Goal: Information Seeking & Learning: Learn about a topic

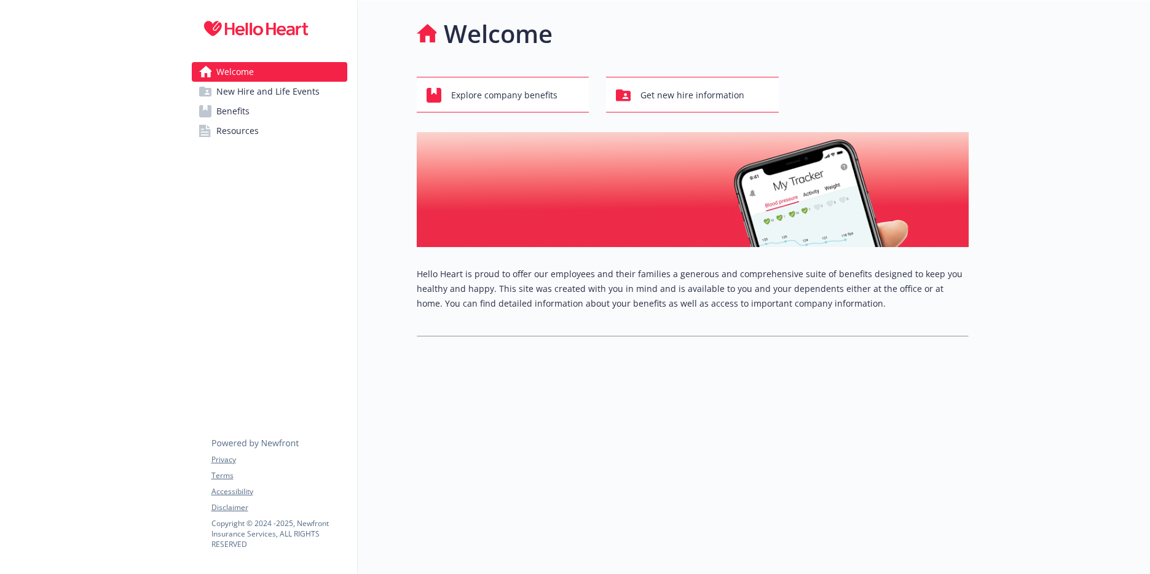
click at [239, 110] on span "Benefits" at bounding box center [232, 111] width 33 height 20
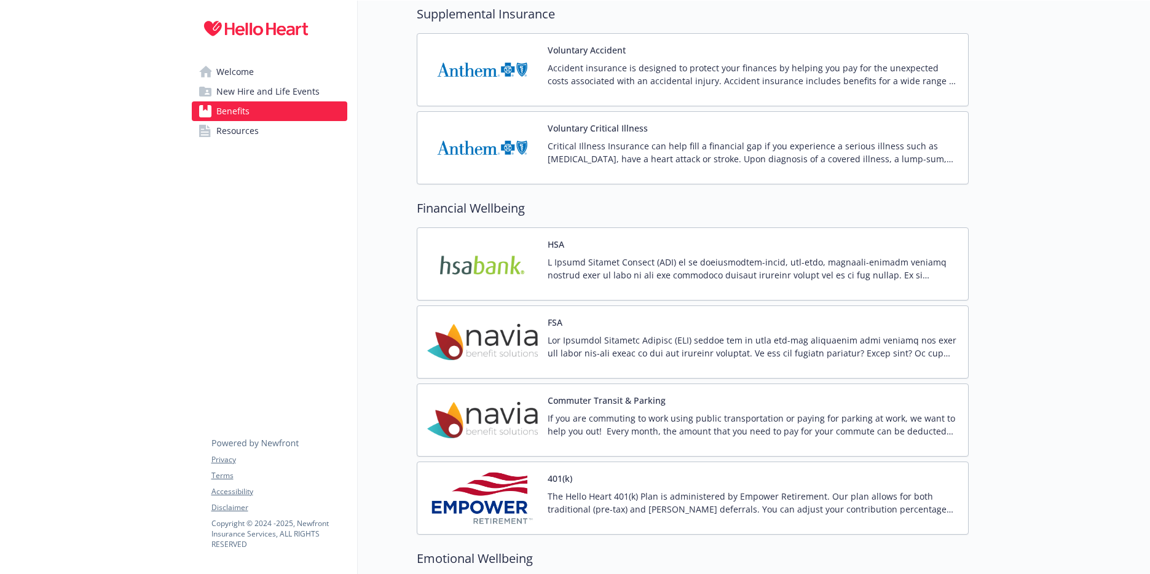
click at [678, 274] on p at bounding box center [753, 269] width 411 height 26
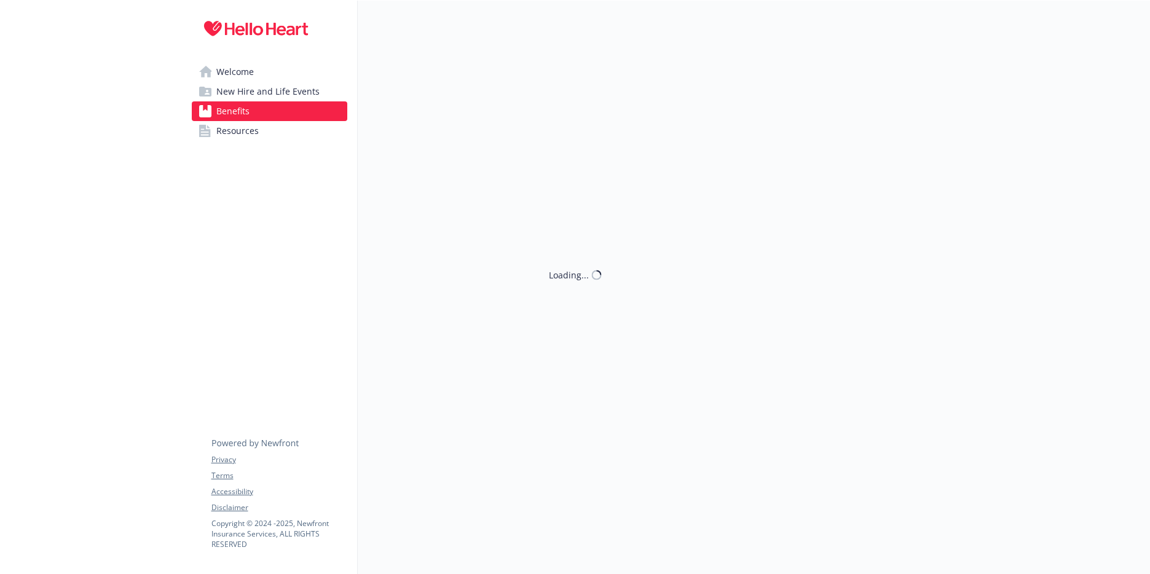
scroll to position [1269, 0]
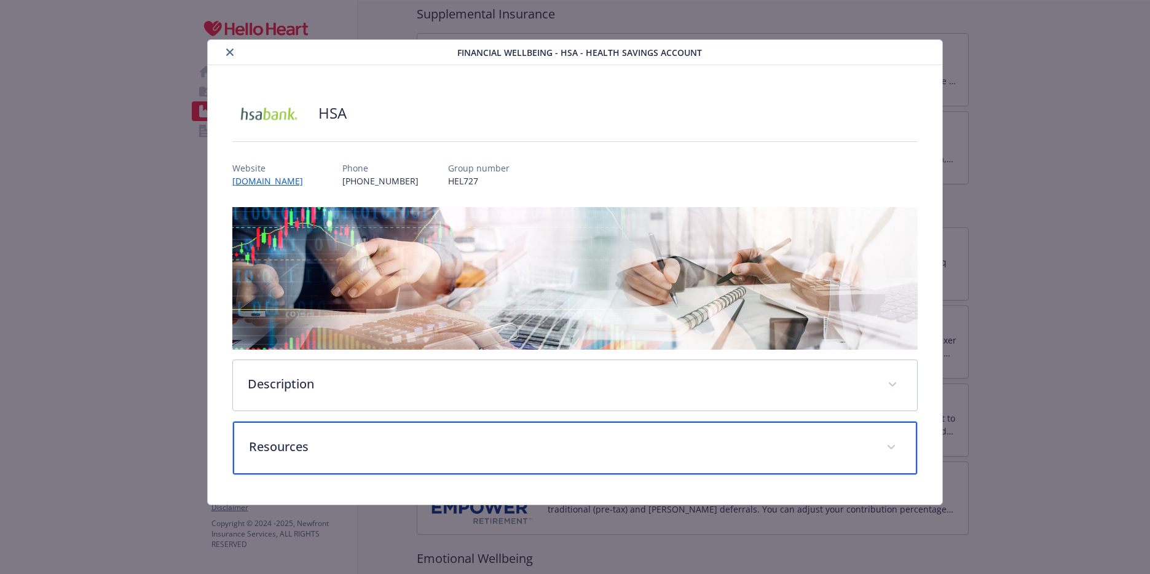
click at [289, 442] on p "Resources" at bounding box center [560, 447] width 623 height 18
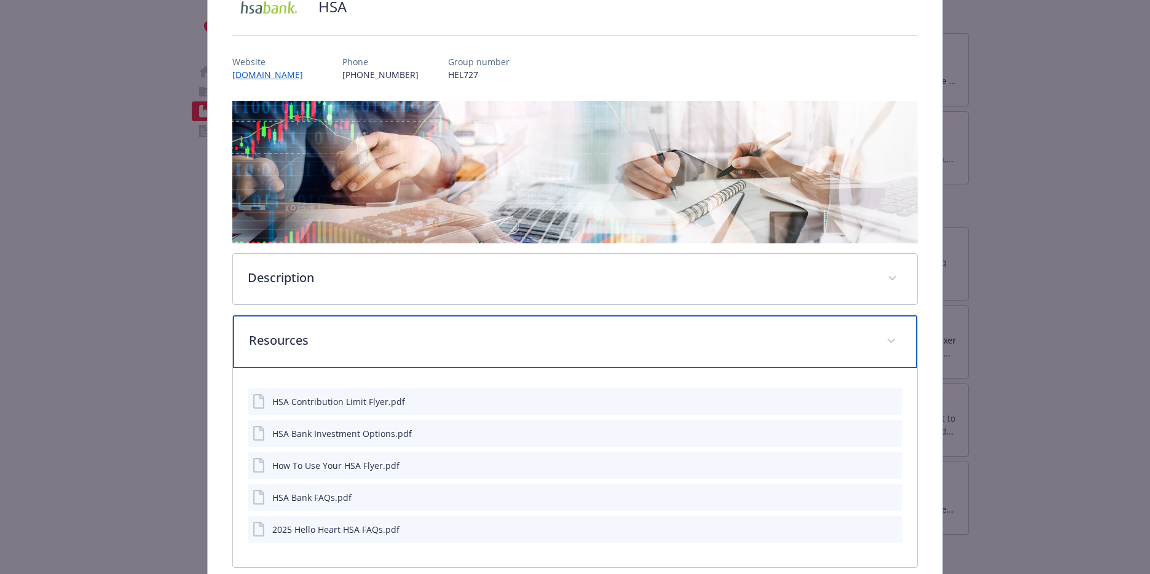
scroll to position [168, 0]
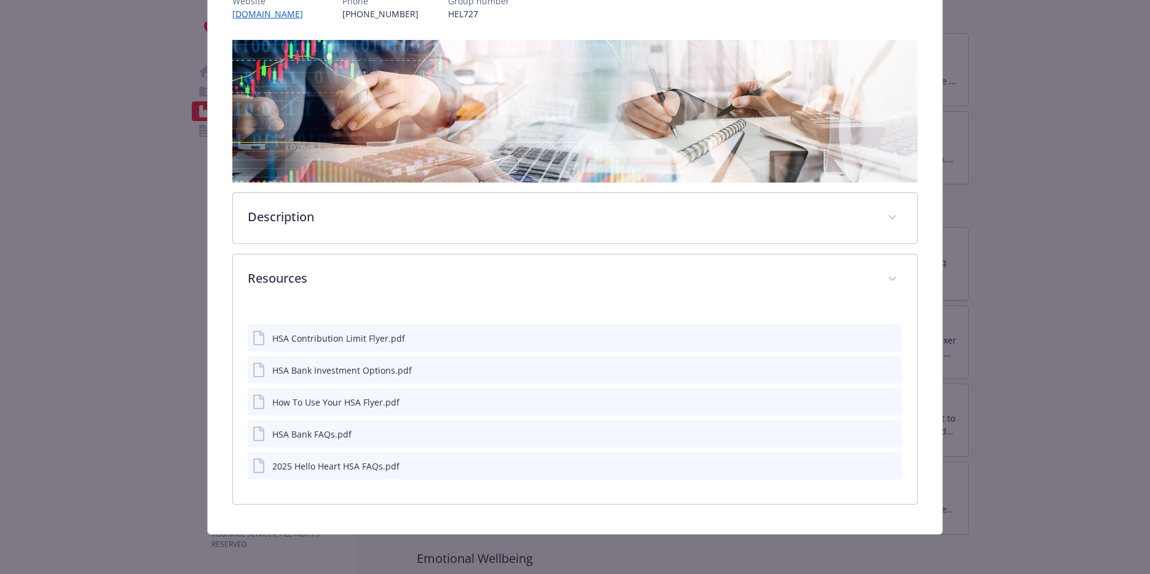
click at [885, 433] on icon "preview file" at bounding box center [890, 433] width 11 height 9
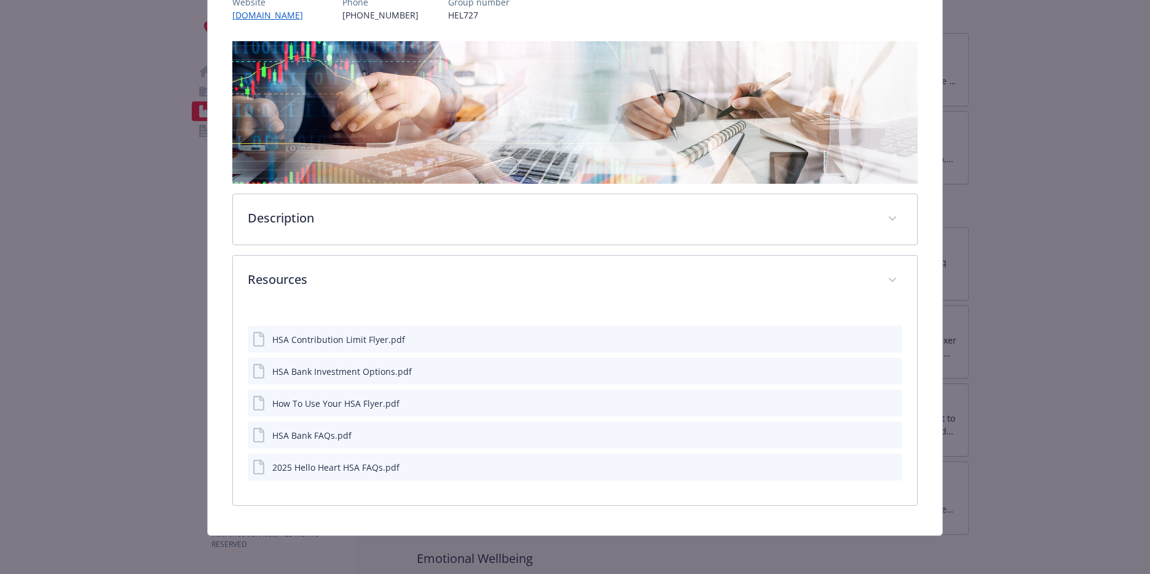
click at [887, 470] on button "details for plan Financial Wellbeing - HSA - Health Savings Account" at bounding box center [892, 467] width 11 height 13
click at [885, 469] on icon "preview file" at bounding box center [890, 466] width 11 height 9
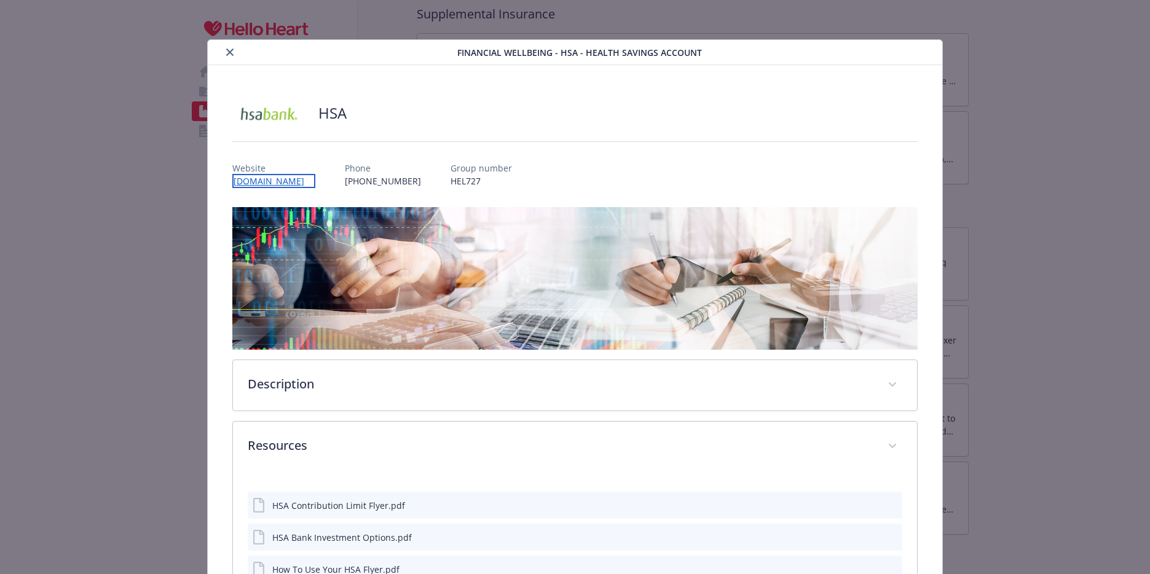
click at [257, 178] on link "[DOMAIN_NAME]" at bounding box center [273, 181] width 83 height 14
click at [226, 52] on icon "close" at bounding box center [229, 52] width 7 height 7
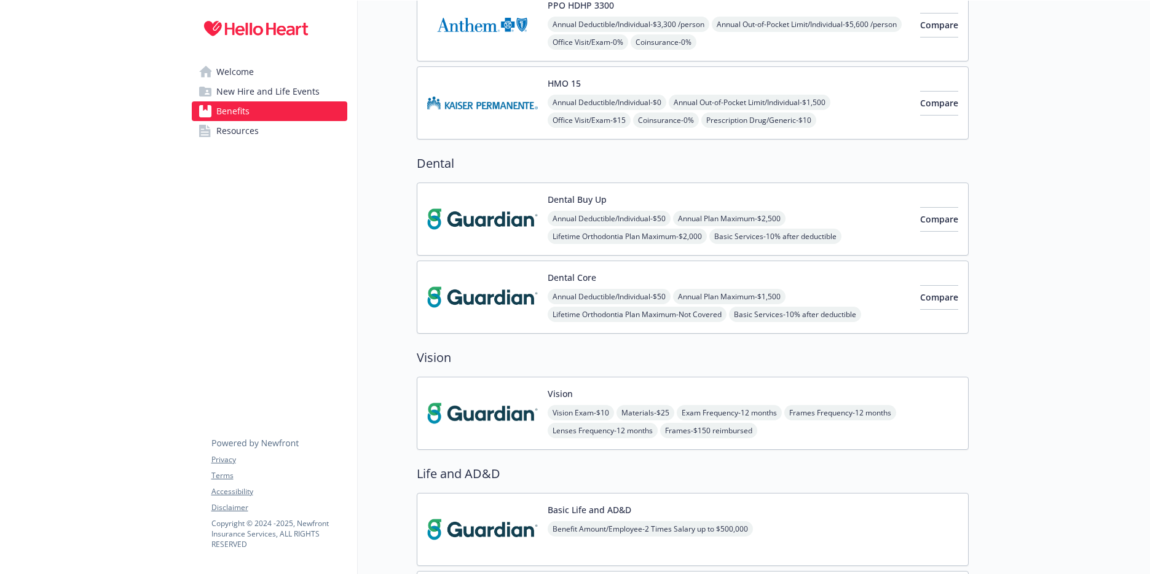
scroll to position [303, 0]
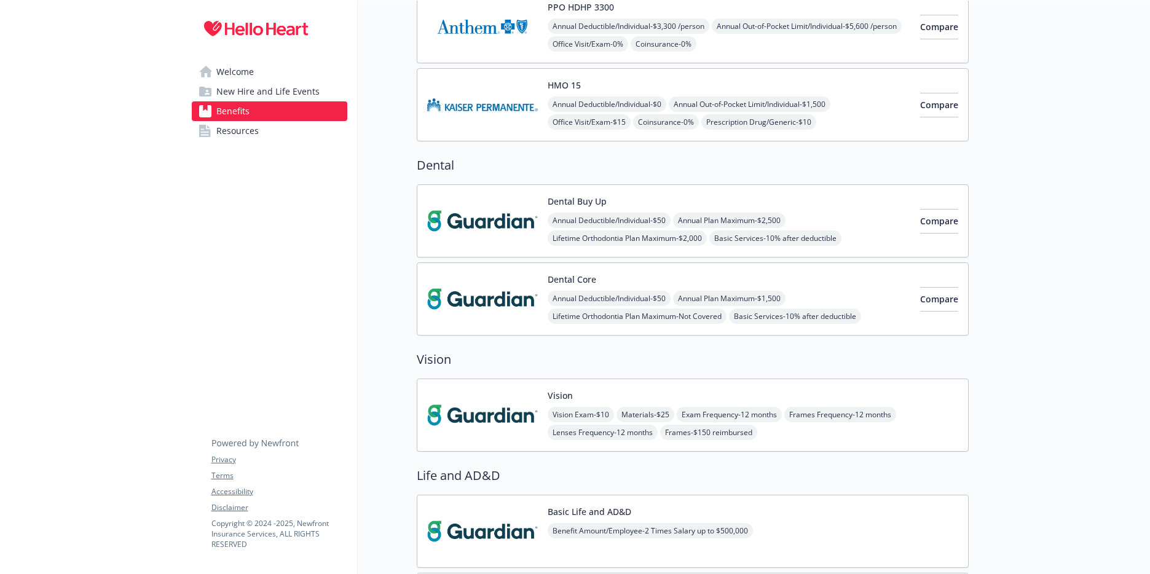
click at [803, 195] on div "Dental Buy Up Annual Deductible/Individual - $50 Annual Plan Maximum - $2,500 L…" at bounding box center [729, 221] width 363 height 52
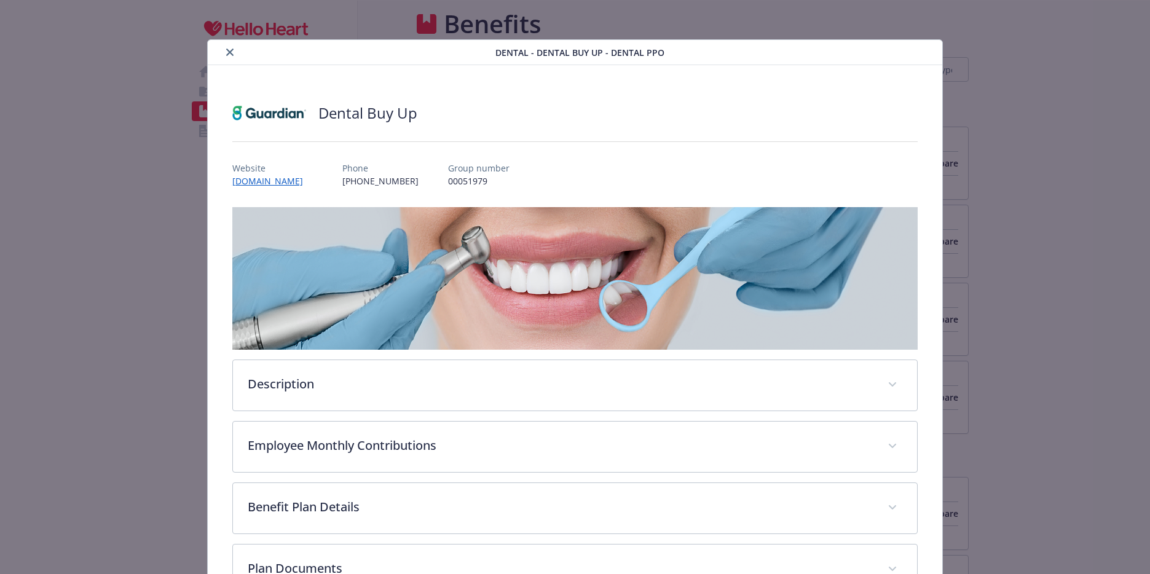
scroll to position [303, 0]
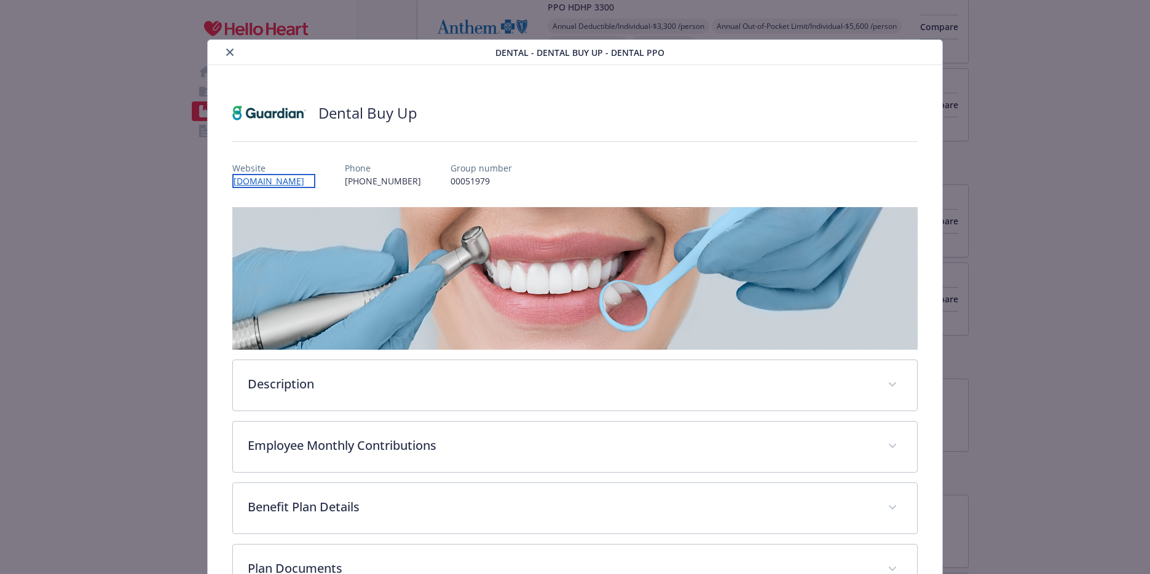
click at [314, 180] on link "[DOMAIN_NAME]" at bounding box center [273, 181] width 83 height 14
